Goal: Communication & Community: Answer question/provide support

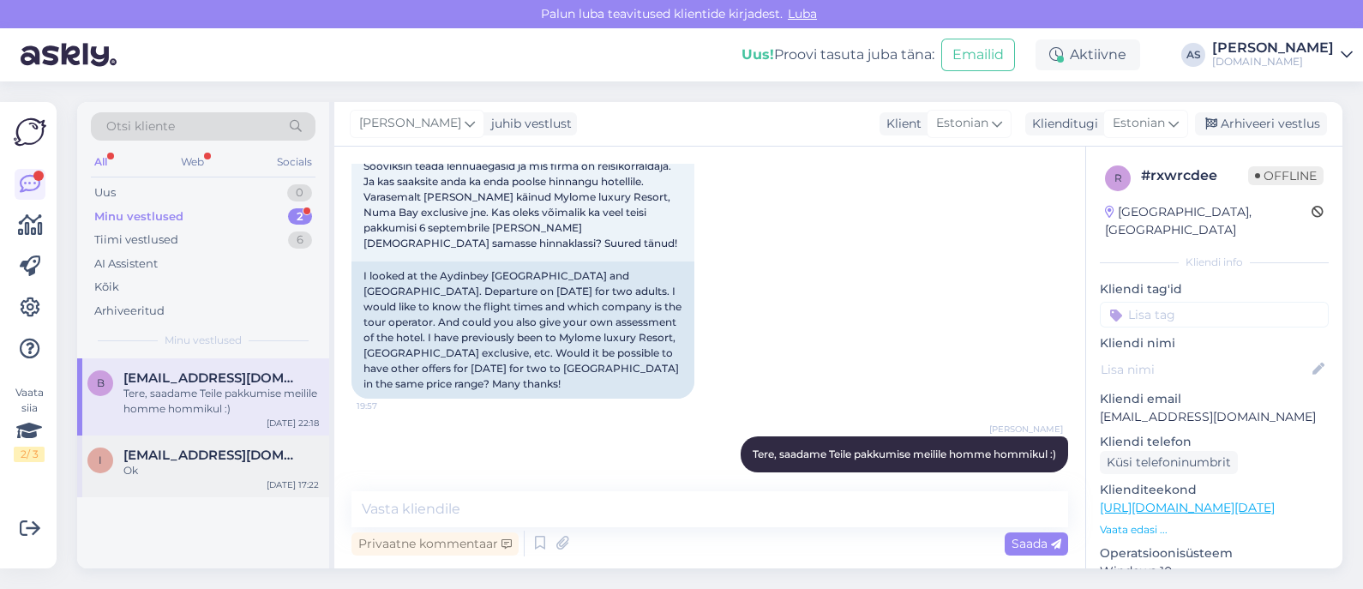
click at [205, 489] on div "i [EMAIL_ADDRESS][DOMAIN_NAME] Ok [DATE] 17:22" at bounding box center [203, 466] width 252 height 62
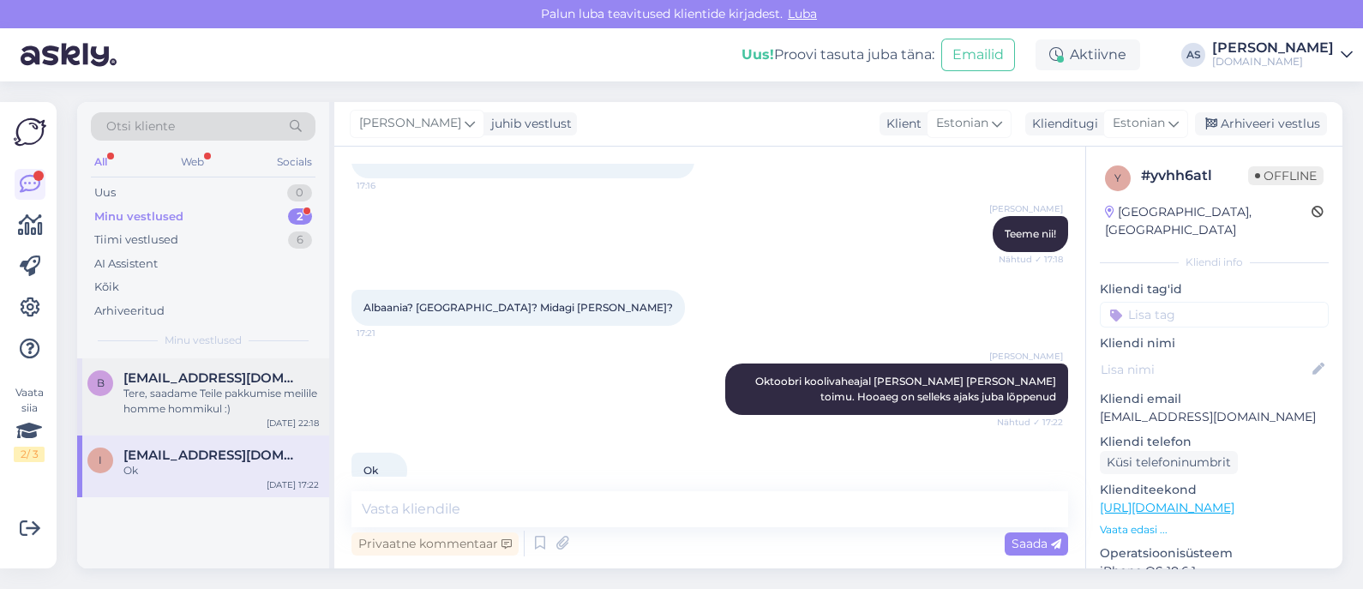
click at [207, 409] on div "Tere, saadame Teile pakkumise meilile homme hommikul :)" at bounding box center [220, 401] width 195 height 31
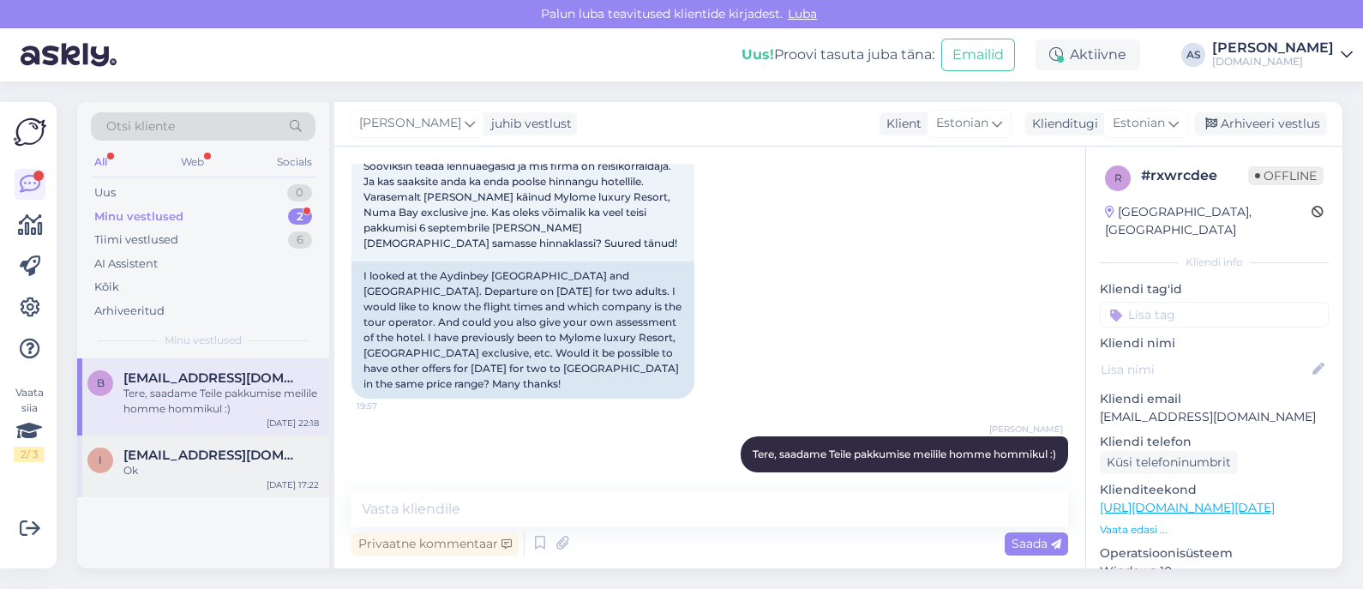
click at [210, 476] on div "Ok" at bounding box center [220, 470] width 195 height 15
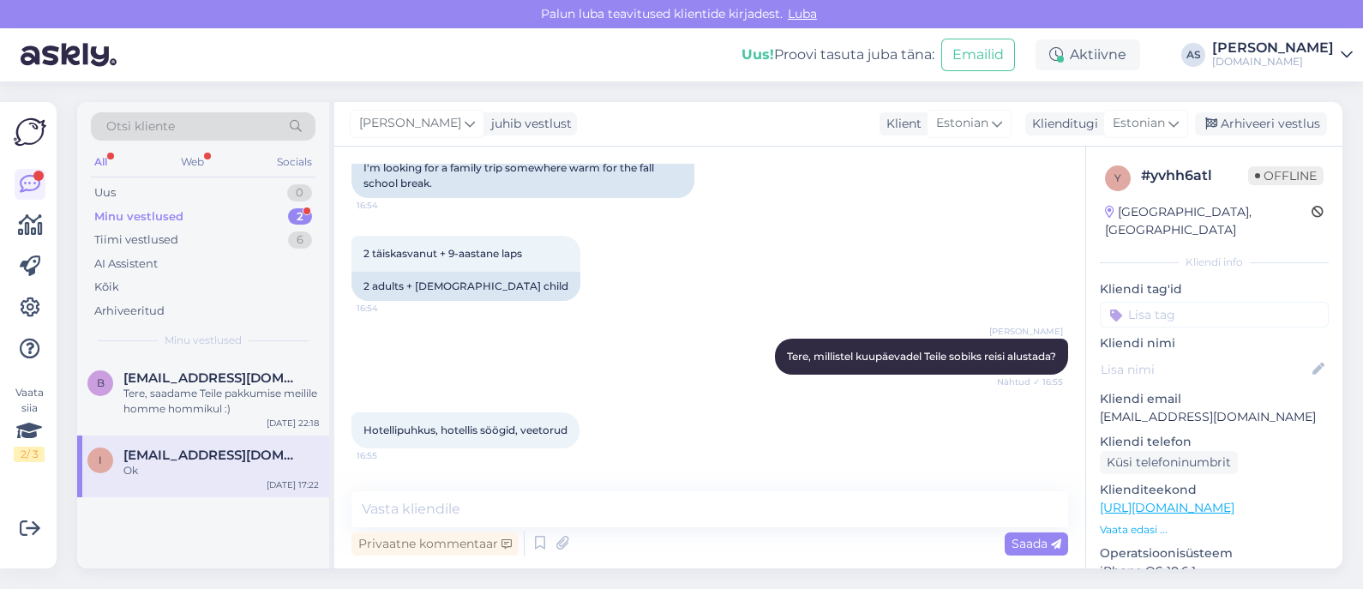
scroll to position [1576, 0]
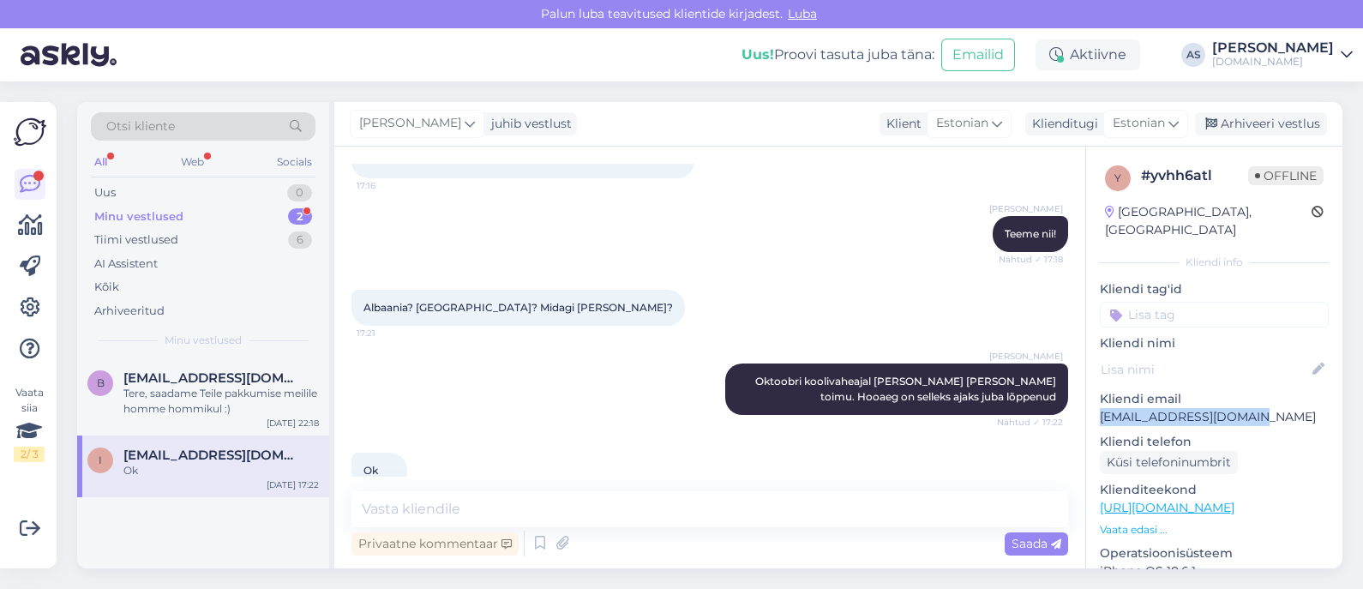
drag, startPoint x: 1247, startPoint y: 403, endPoint x: 1093, endPoint y: 404, distance: 154.3
click at [1093, 404] on div "y # yvhh6atl Offline [GEOGRAPHIC_DATA], [GEOGRAPHIC_DATA] Kliendi info Kliendi …" at bounding box center [1214, 508] width 256 height 722
copy p "[EMAIL_ADDRESS][DOMAIN_NAME]"
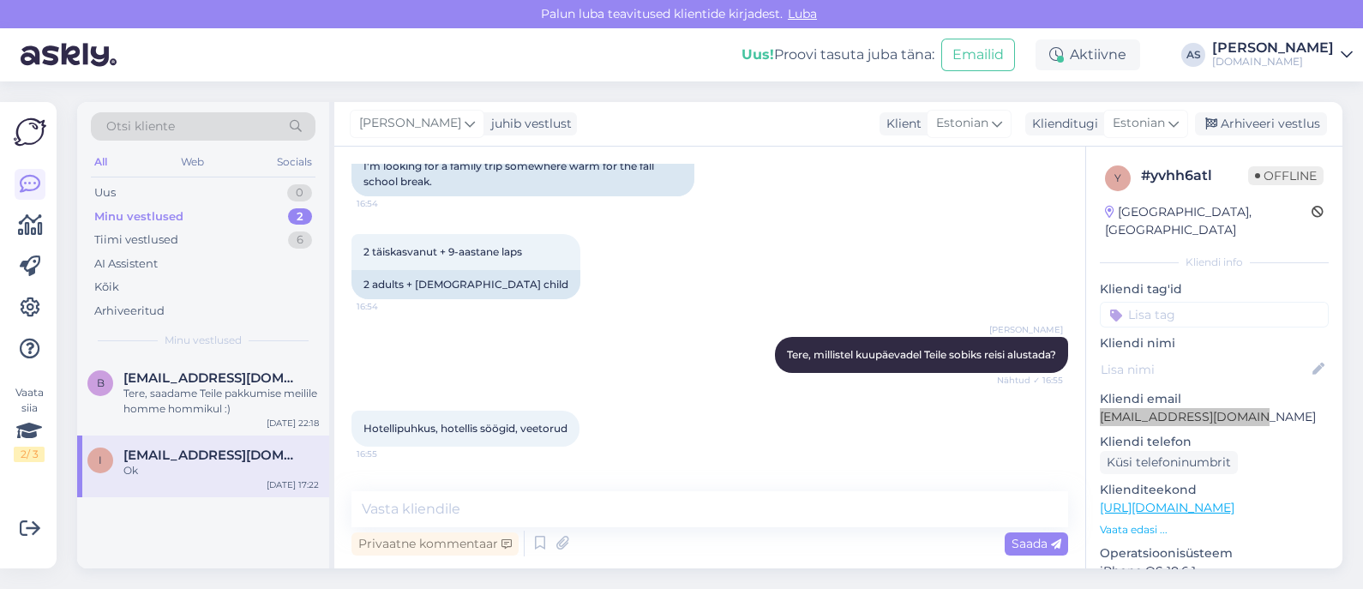
scroll to position [291, 0]
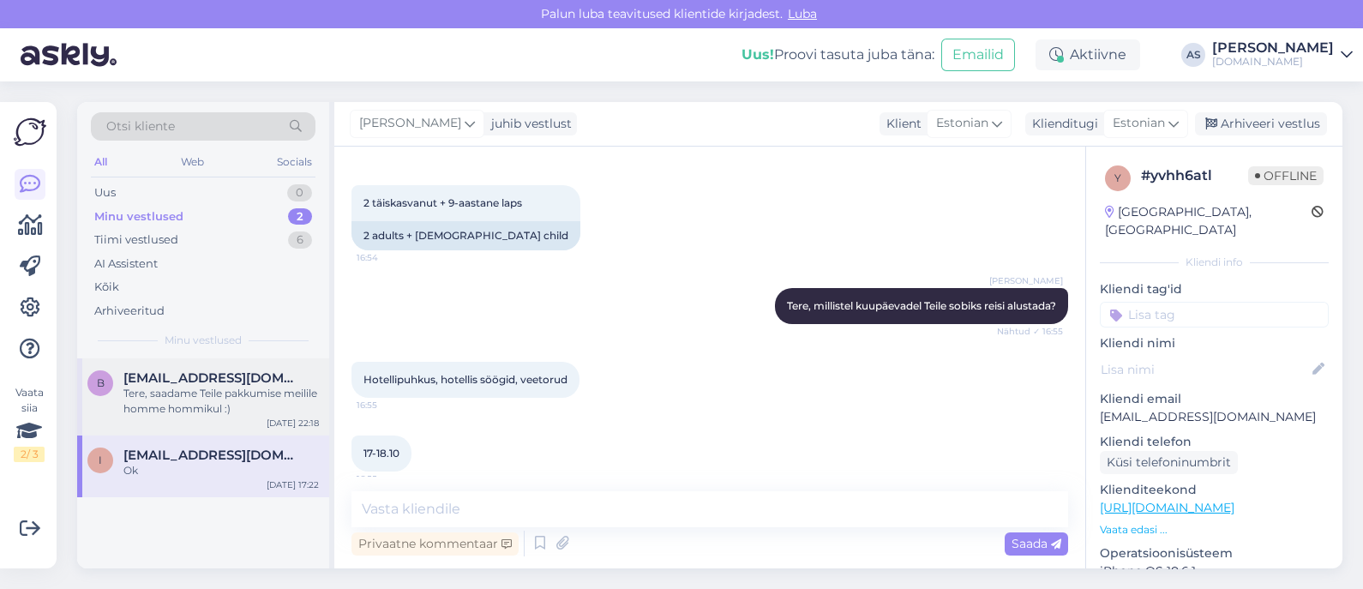
click at [217, 409] on div "Tere, saadame Teile pakkumise meilile homme hommikul :)" at bounding box center [220, 401] width 195 height 31
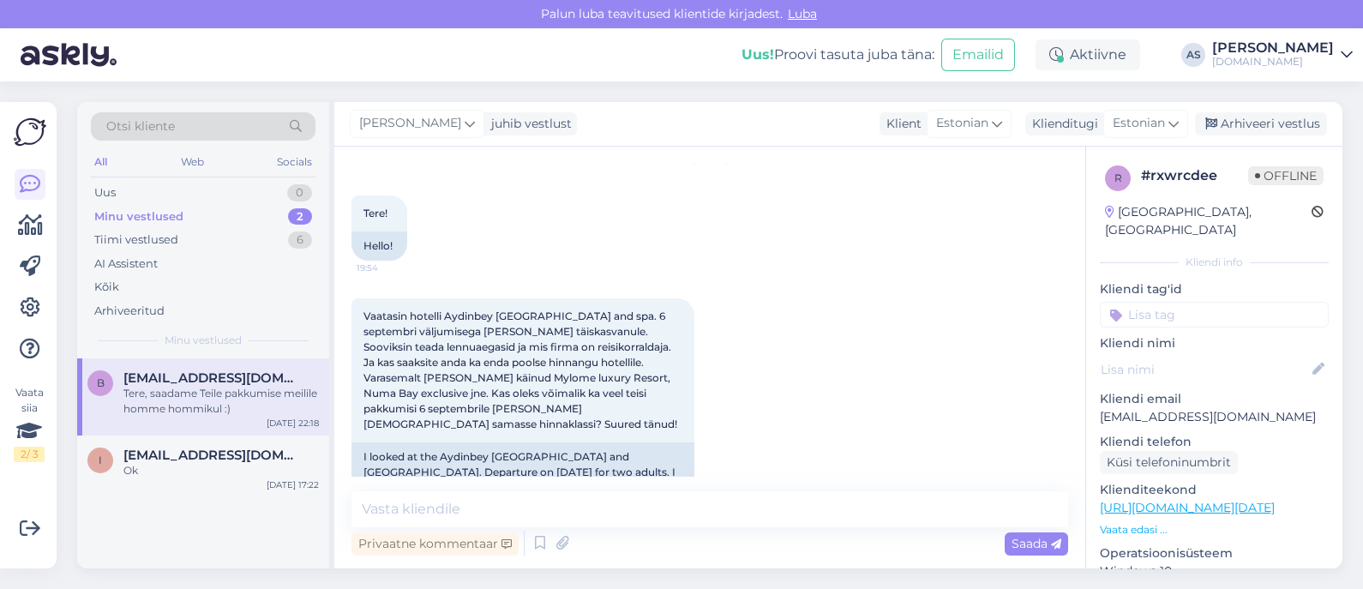
scroll to position [25, 0]
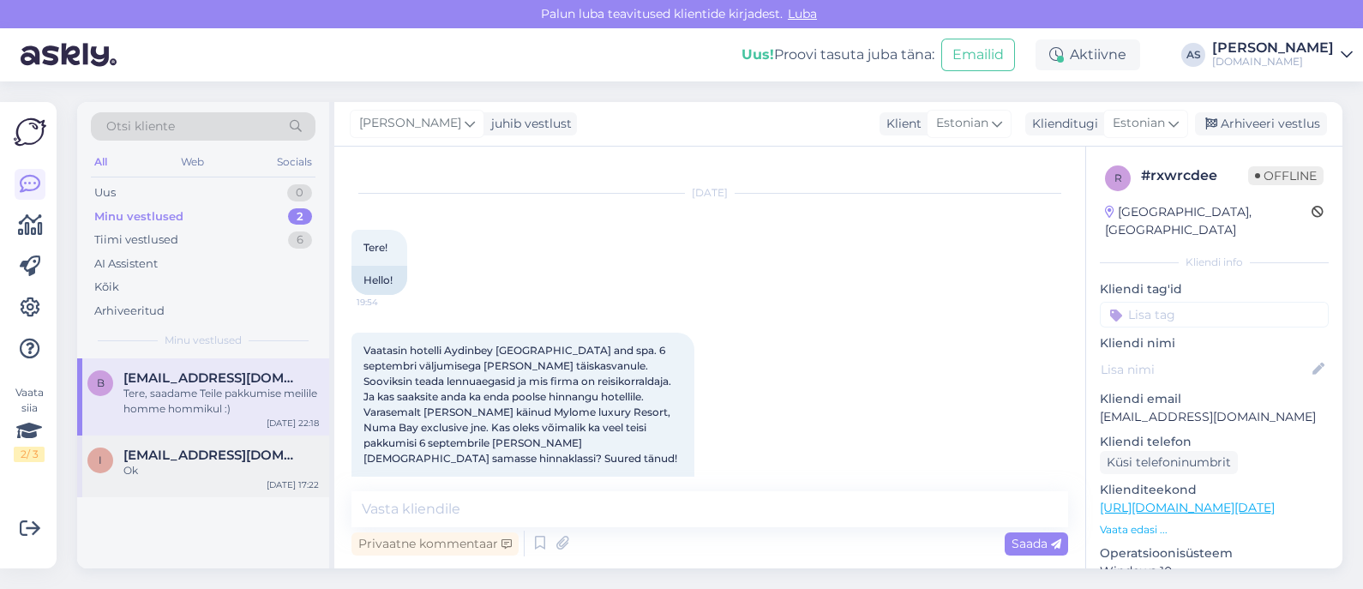
click at [159, 447] on span "[EMAIL_ADDRESS][DOMAIN_NAME]" at bounding box center [212, 454] width 178 height 15
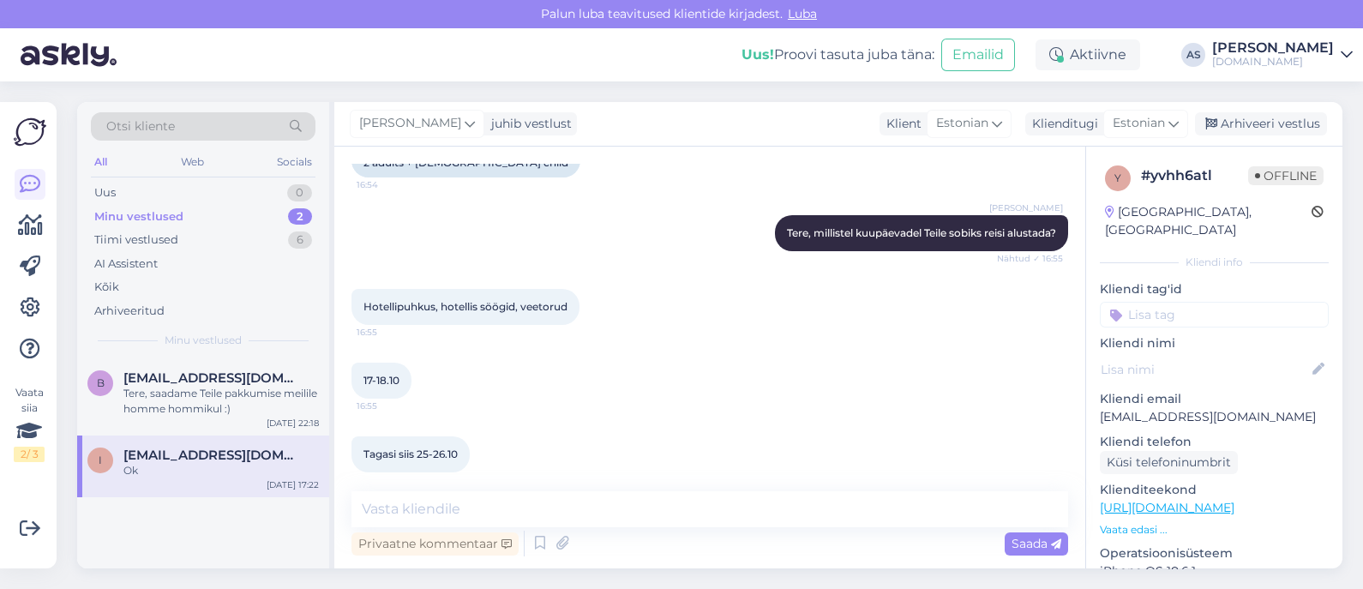
scroll to position [398, 0]
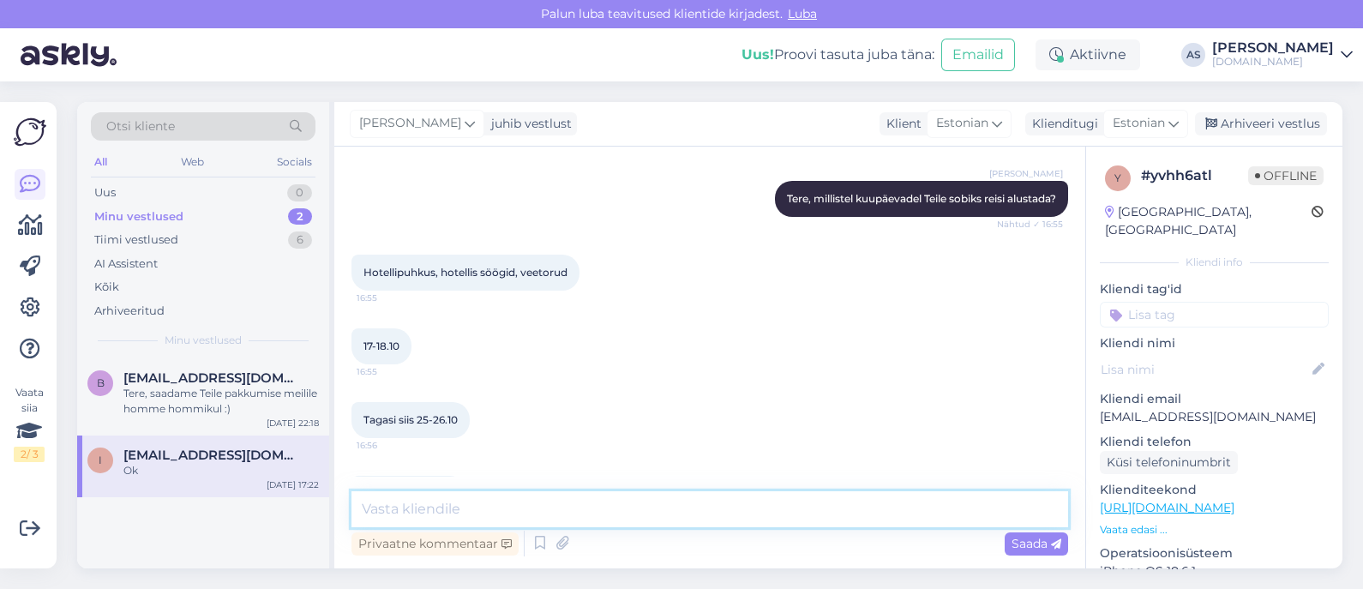
click at [488, 516] on textarea at bounding box center [709, 509] width 716 height 36
type textarea "Saatsime Teile pakkumise meilile :)"
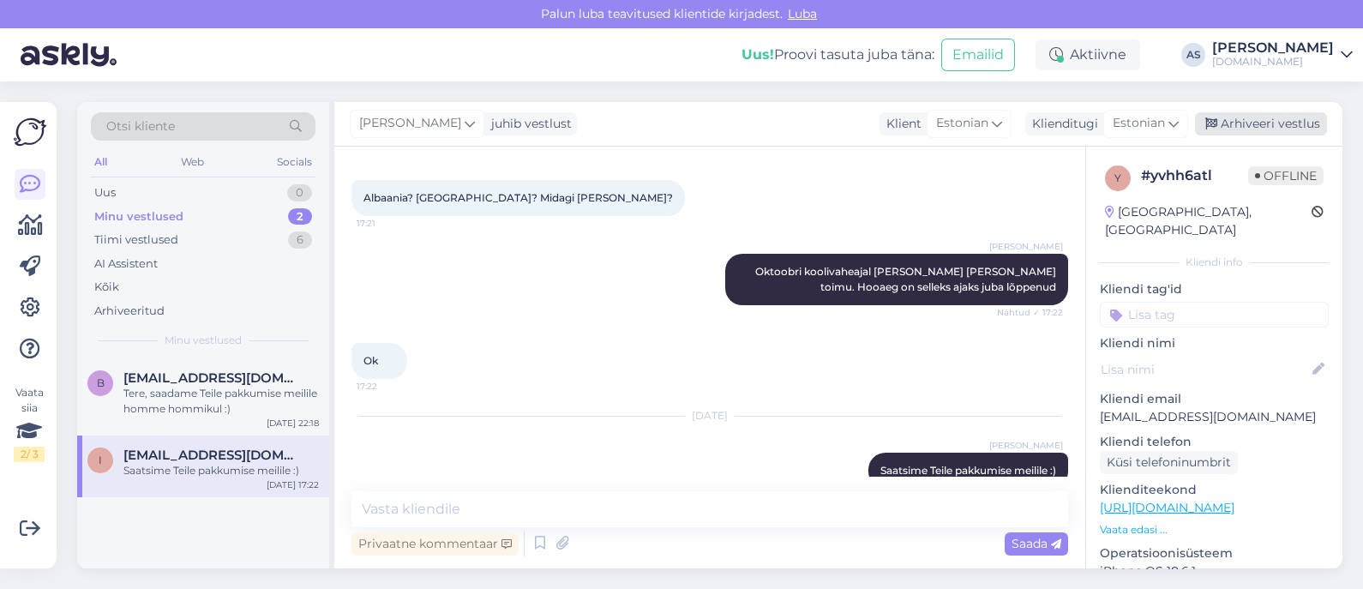
click at [1305, 118] on div "Arhiveeri vestlus" at bounding box center [1261, 123] width 132 height 23
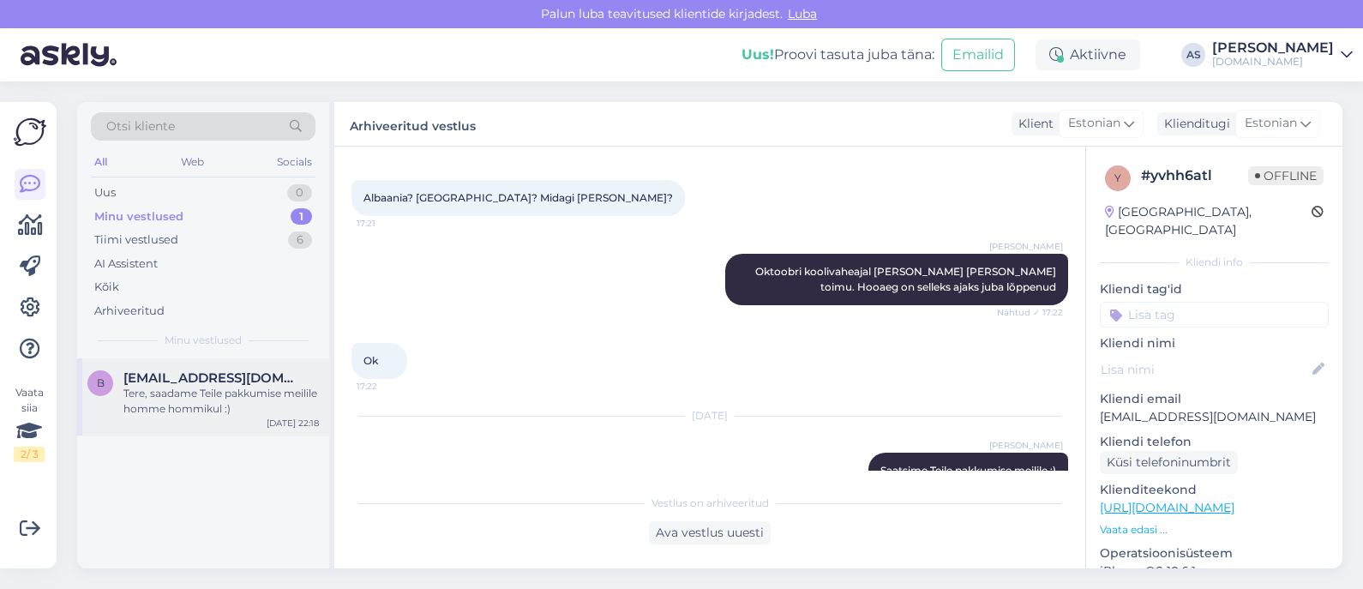
drag, startPoint x: 233, startPoint y: 413, endPoint x: 255, endPoint y: 413, distance: 21.4
click at [232, 412] on div "Tere, saadame Teile pakkumise meilile homme hommikul :)" at bounding box center [220, 401] width 195 height 31
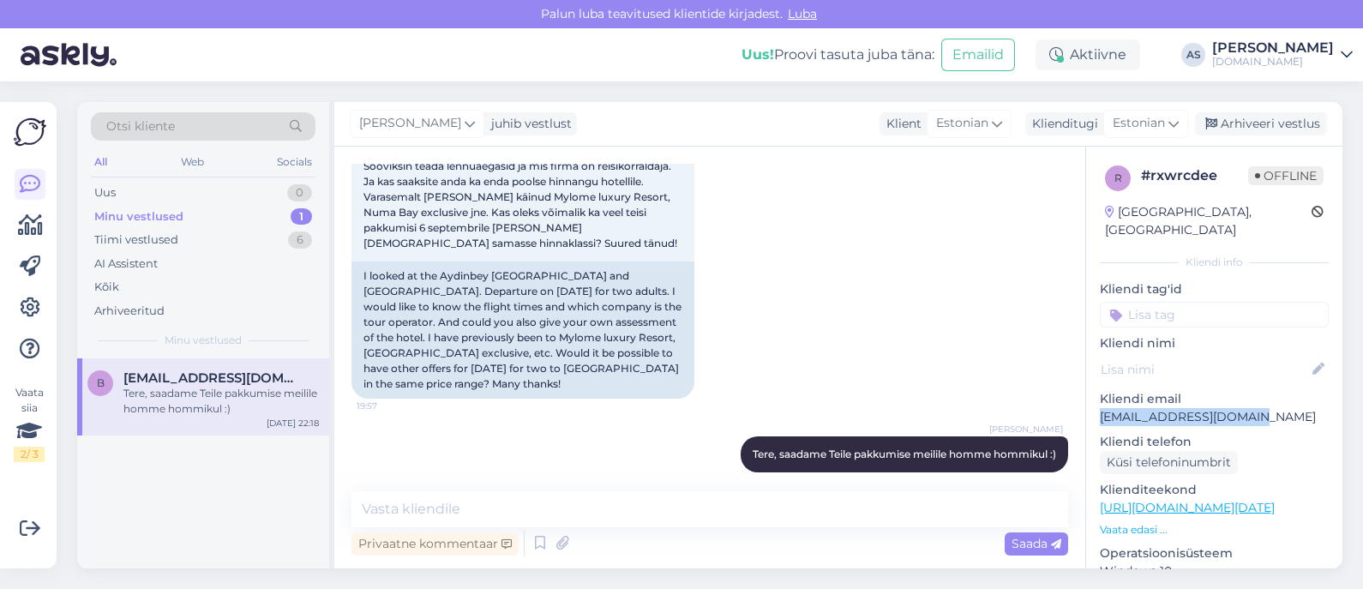
drag, startPoint x: 1251, startPoint y: 396, endPoint x: 1092, endPoint y: 397, distance: 159.4
click at [1092, 397] on div "r # rxwrcdee Offline [GEOGRAPHIC_DATA], Rakvere Kliendi info Kliendi tag'id Kli…" at bounding box center [1214, 508] width 256 height 722
copy p "[EMAIL_ADDRESS][DOMAIN_NAME]"
click at [460, 503] on textarea at bounding box center [709, 509] width 716 height 36
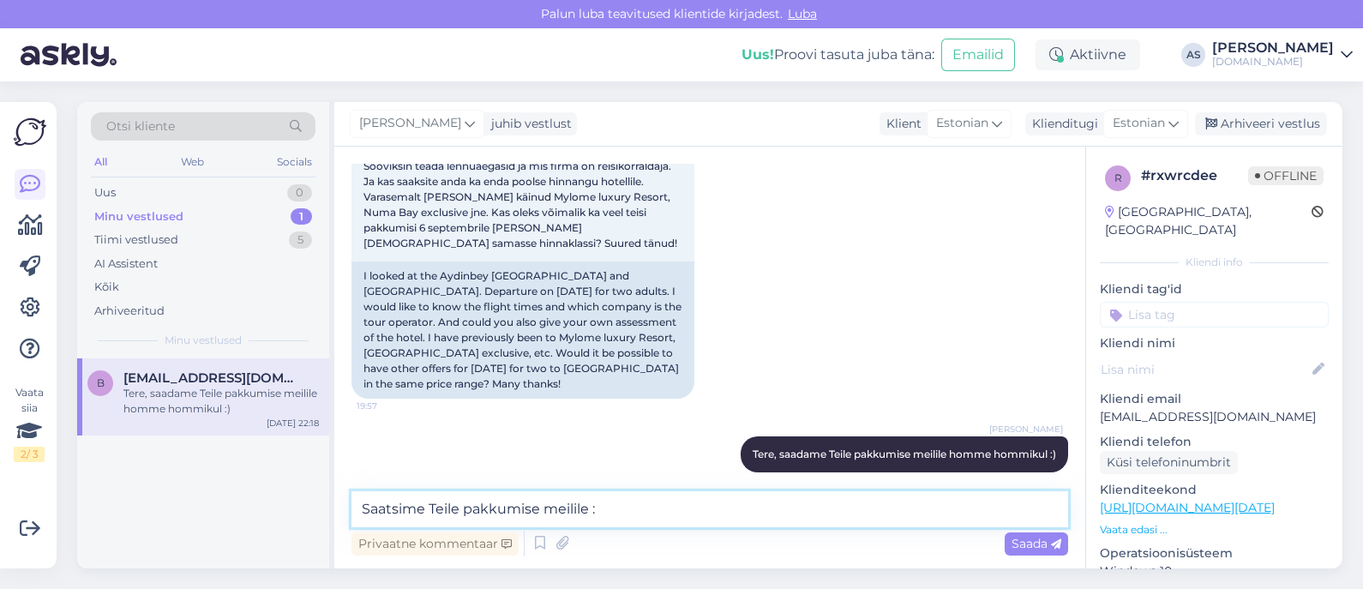
type textarea "Saatsime Teile pakkumise meilile :)"
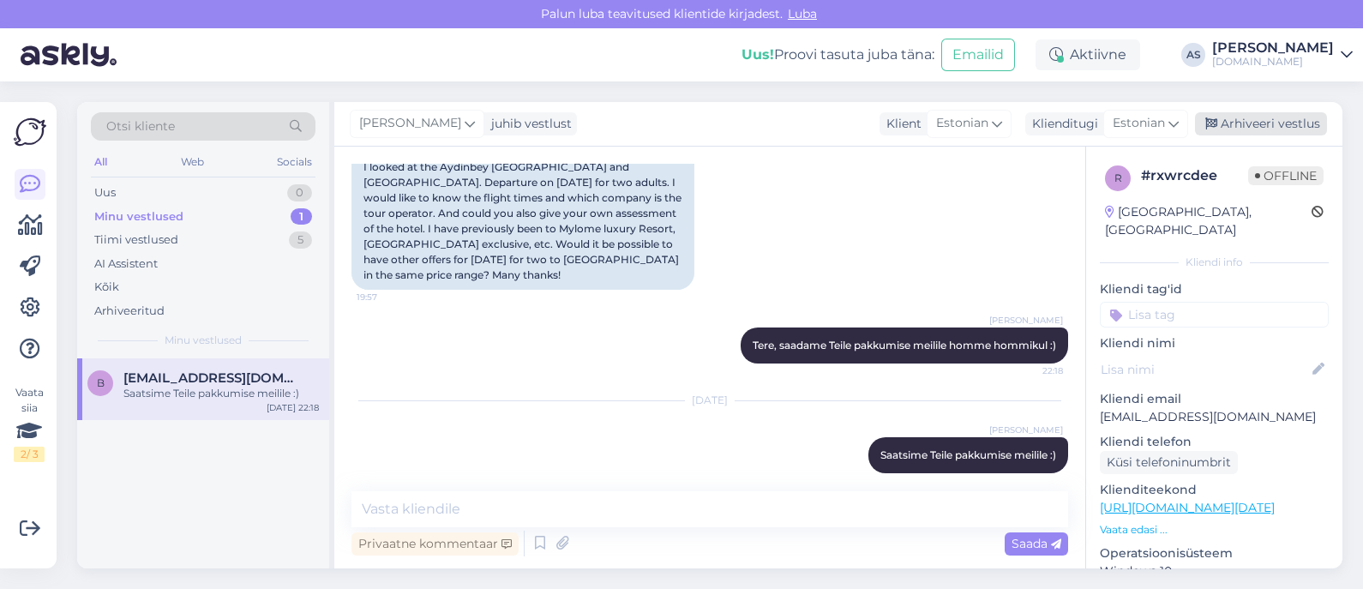
click at [1236, 122] on div "Arhiveeri vestlus" at bounding box center [1261, 123] width 132 height 23
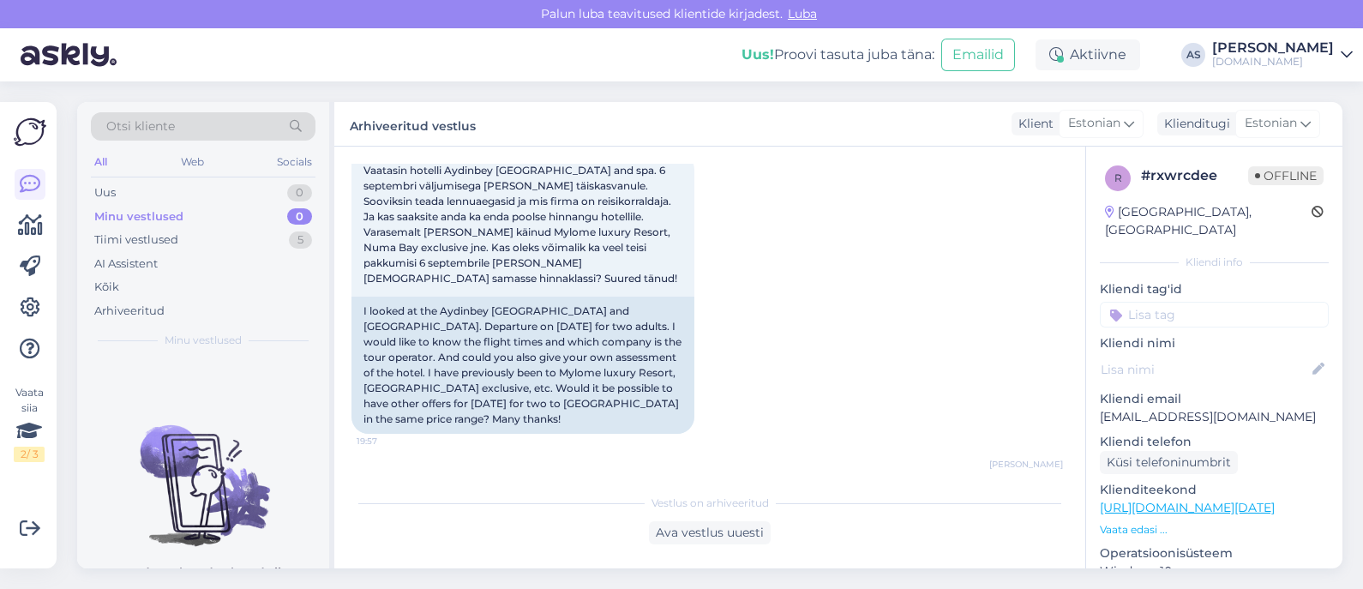
scroll to position [355, 0]
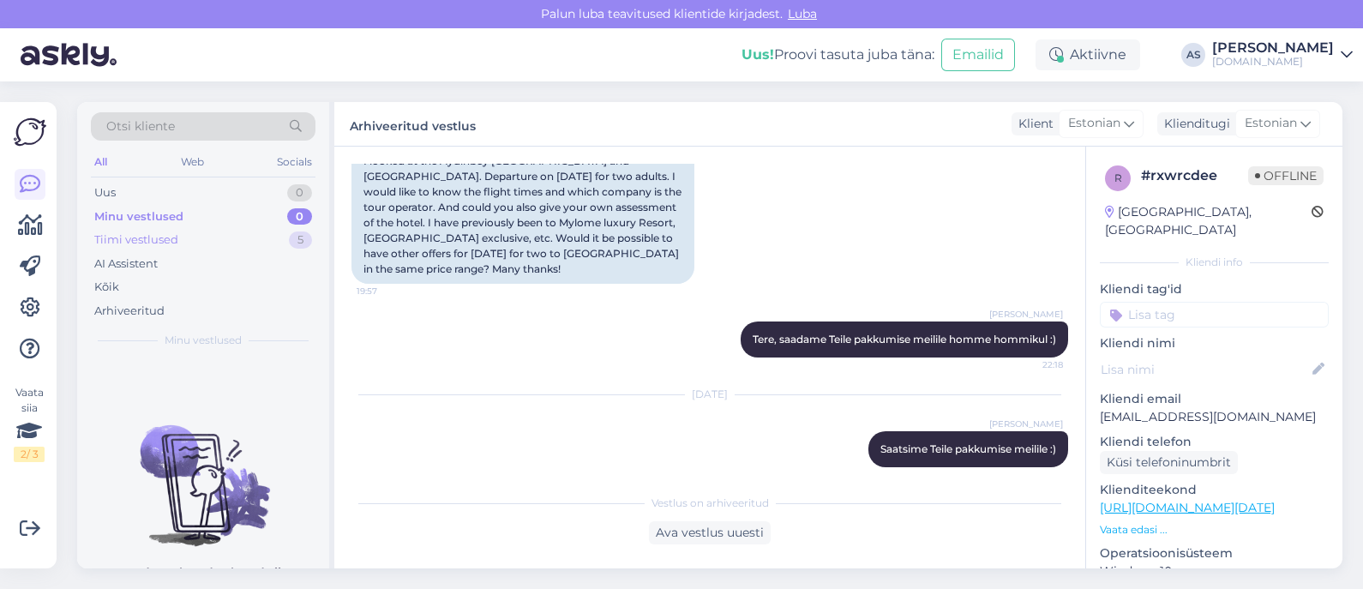
click at [226, 242] on div "Tiimi vestlused 5" at bounding box center [203, 240] width 225 height 24
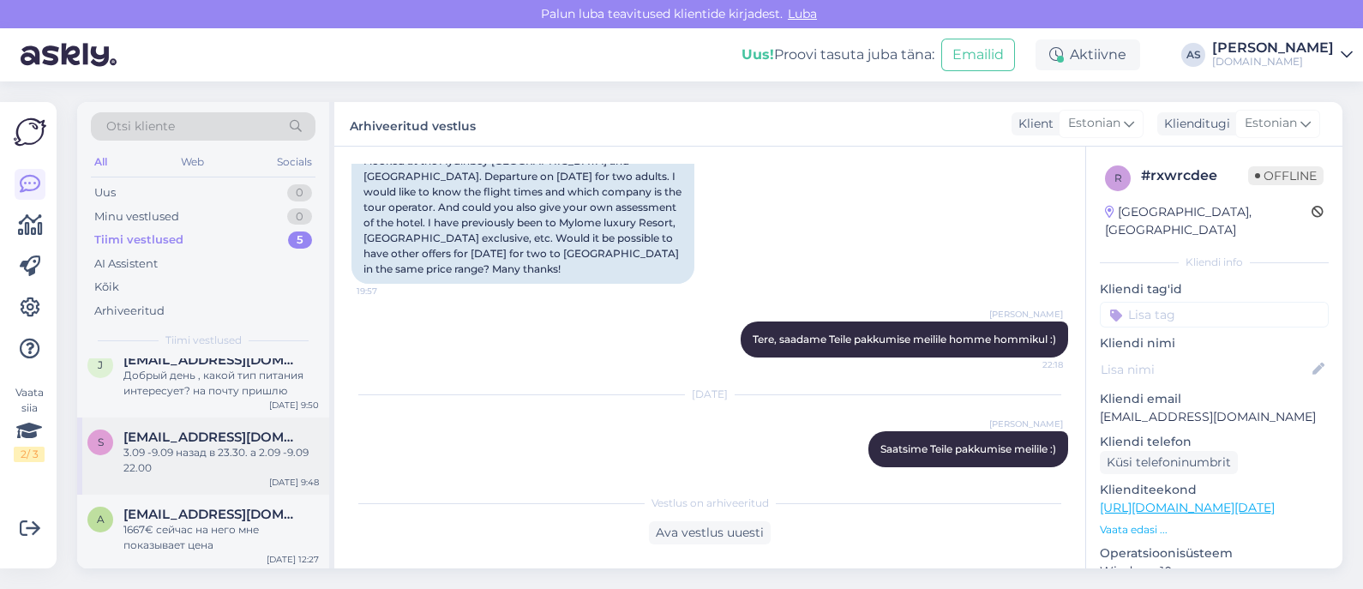
scroll to position [144, 0]
